Goal: Transaction & Acquisition: Purchase product/service

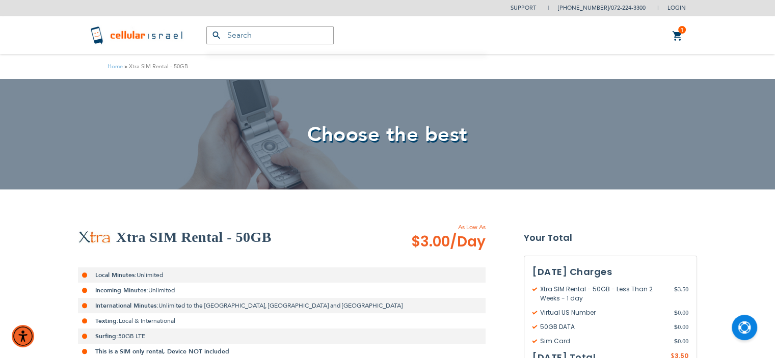
type input "[EMAIL_ADDRESS][DOMAIN_NAME]"
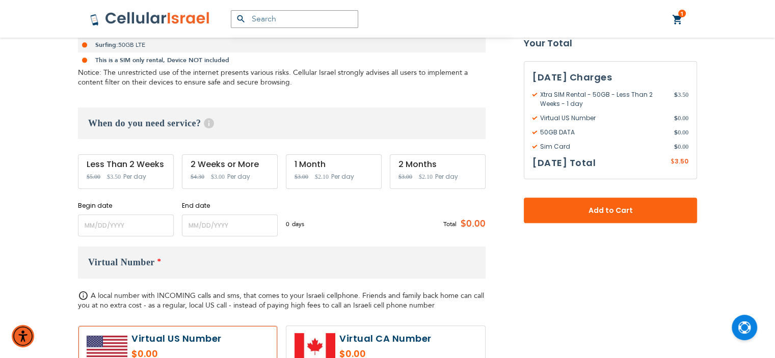
scroll to position [339, 0]
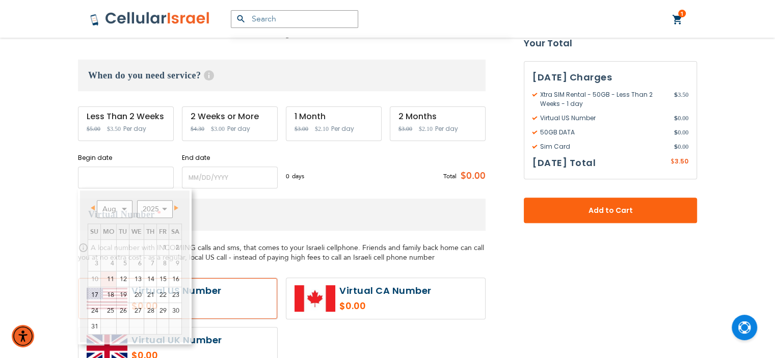
click at [136, 180] on input "name" at bounding box center [126, 178] width 96 height 22
click at [123, 280] on link "12" at bounding box center [123, 279] width 12 height 15
type input "[DATE]"
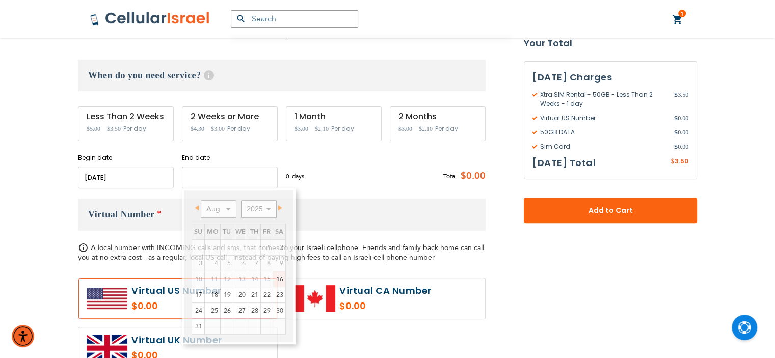
click at [220, 180] on input "name" at bounding box center [230, 178] width 96 height 22
click at [226, 294] on link "19" at bounding box center [227, 294] width 12 height 15
type input "[DATE]"
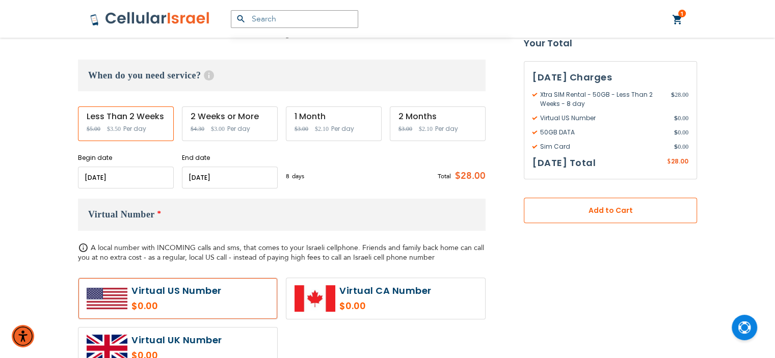
click at [622, 208] on span "Add to Cart" at bounding box center [611, 210] width 106 height 11
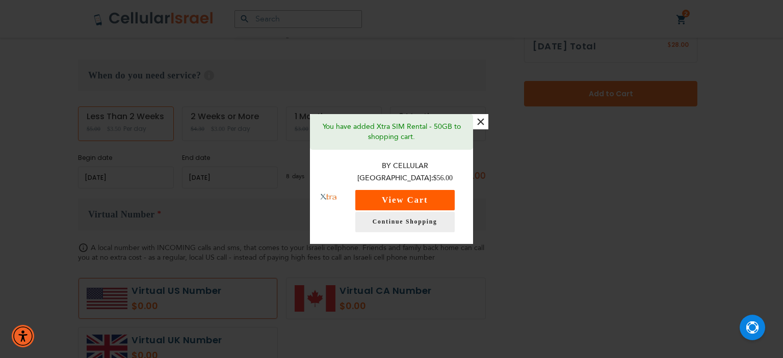
click at [435, 190] on button "View Cart" at bounding box center [404, 200] width 99 height 20
